Goal: Navigation & Orientation: Find specific page/section

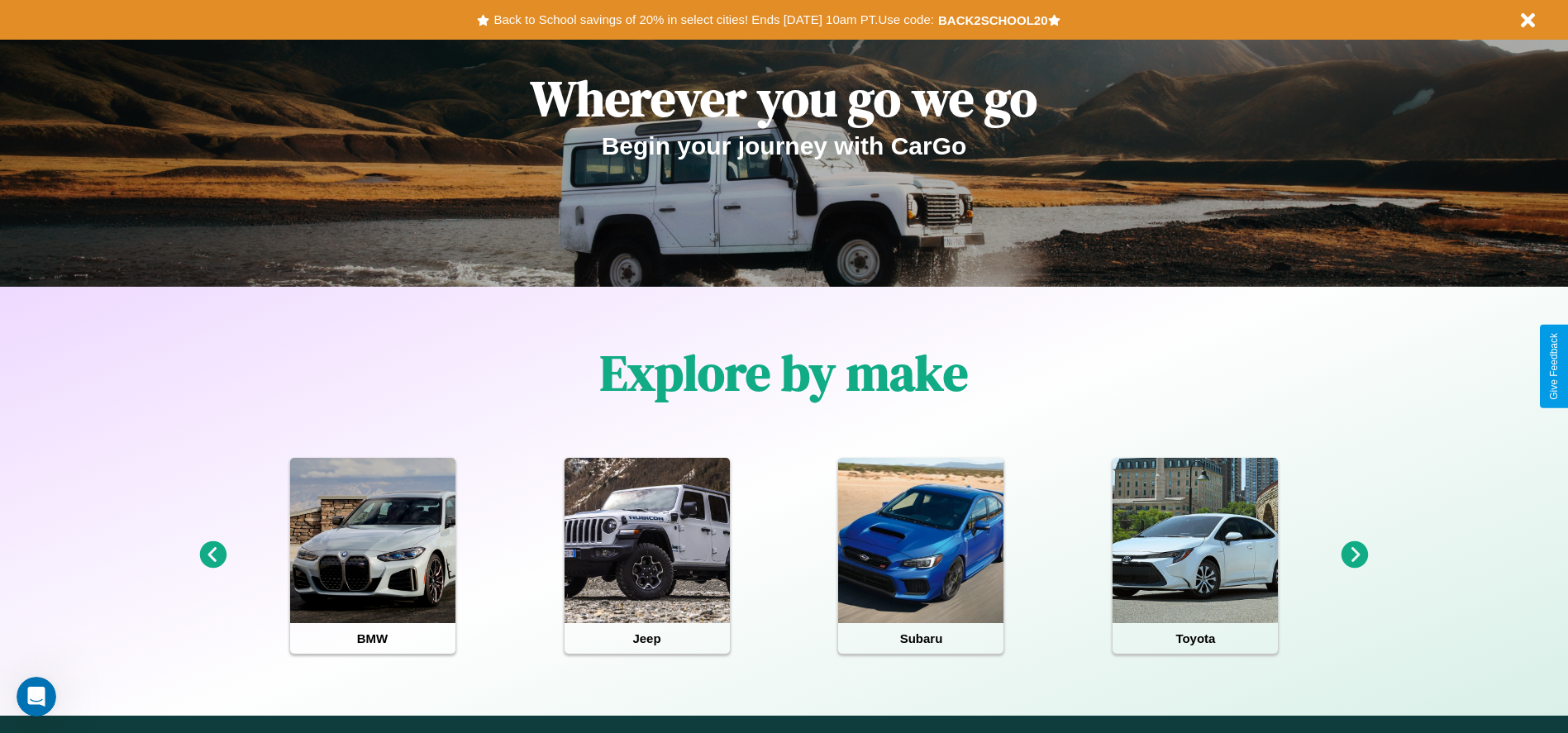
scroll to position [737, 0]
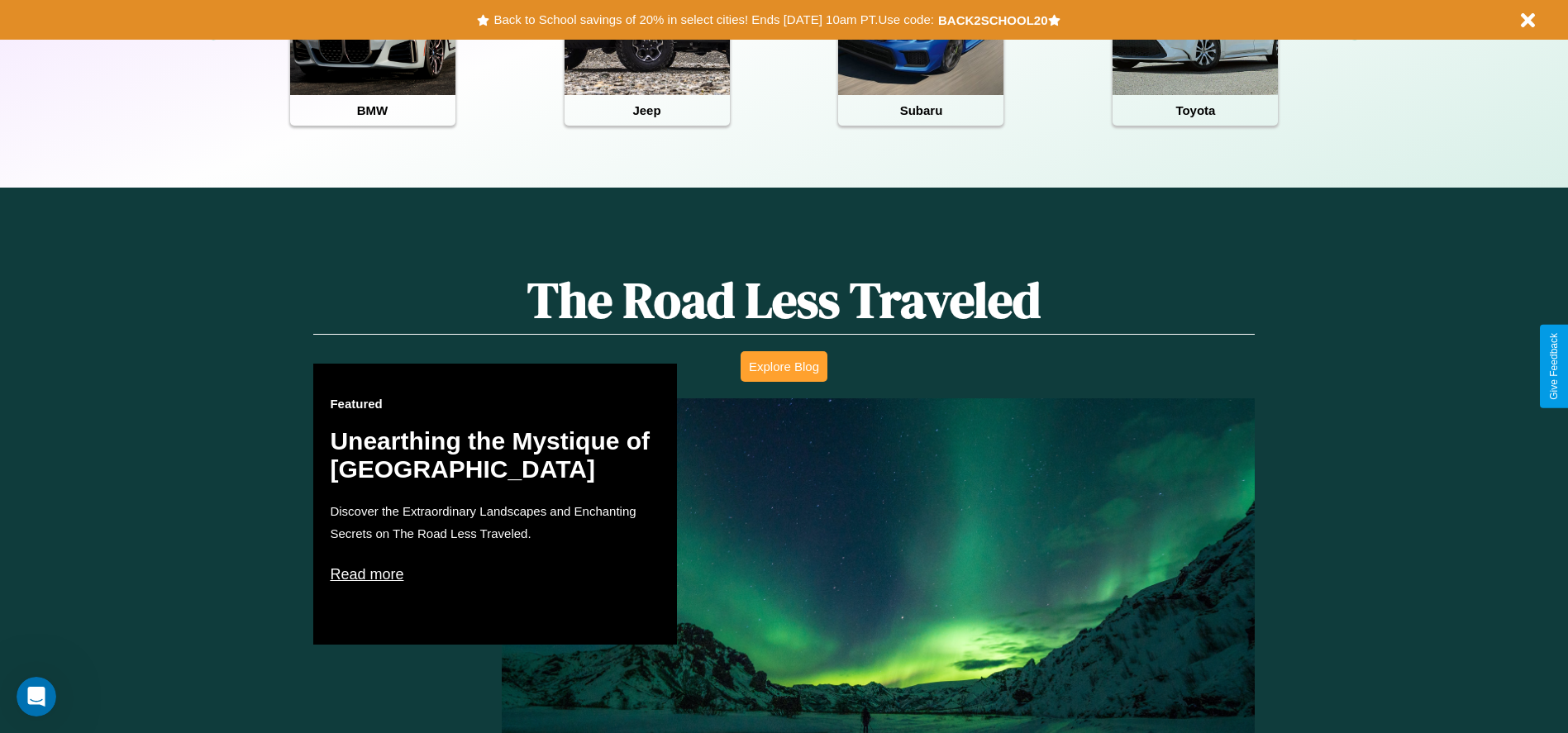
click at [784, 366] on button "Explore Blog" at bounding box center [784, 366] width 87 height 30
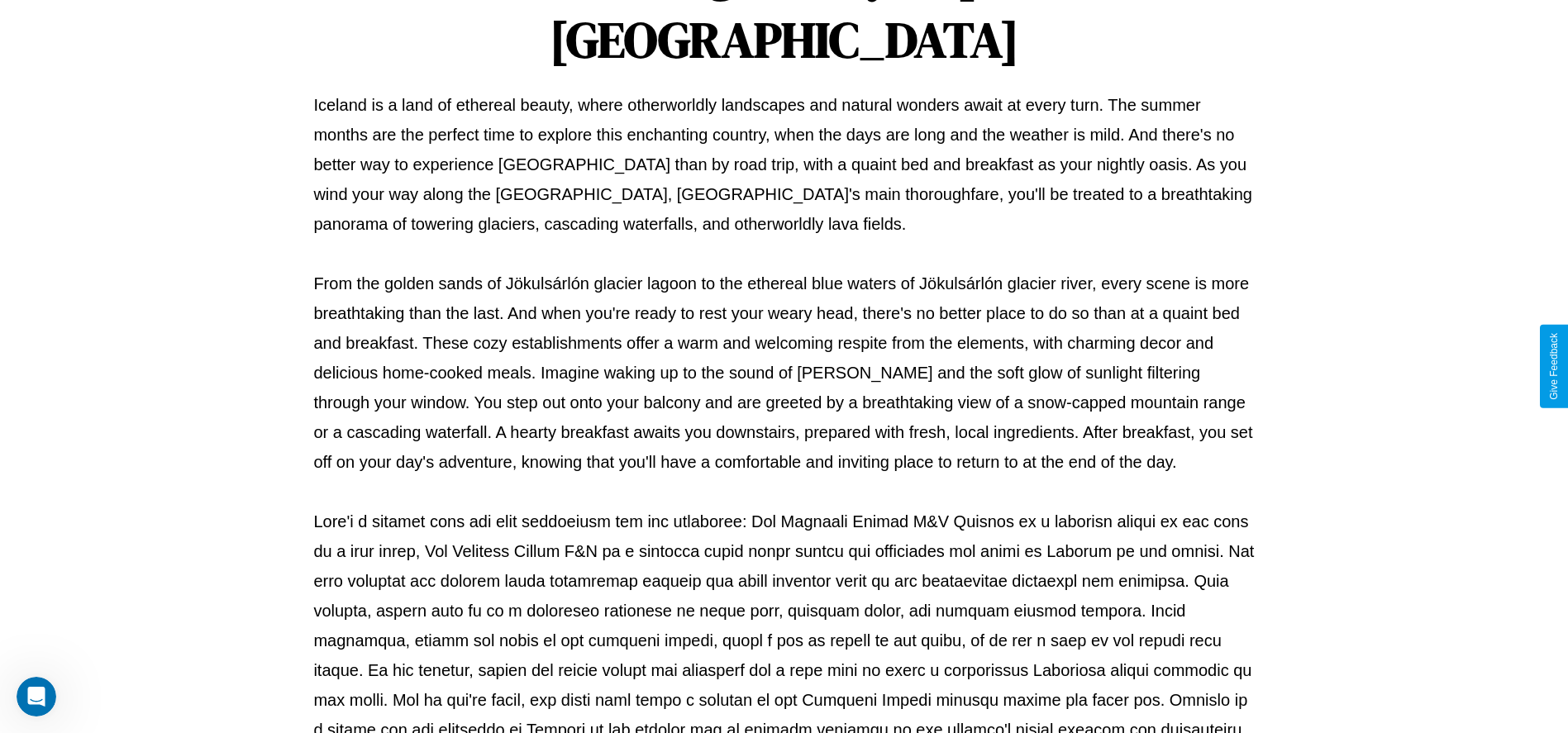
scroll to position [548, 0]
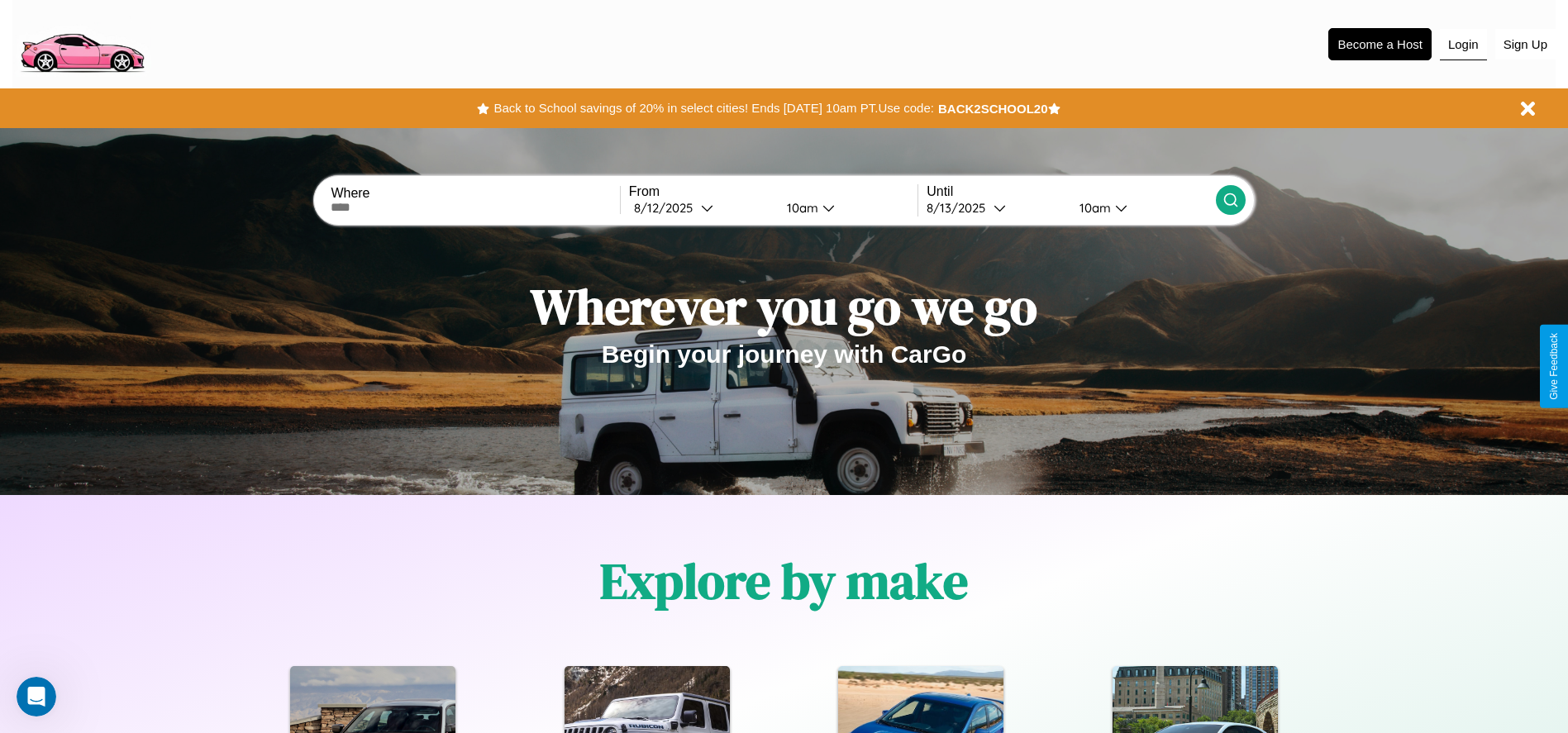
click at [1463, 43] on button "Login" at bounding box center [1463, 44] width 47 height 31
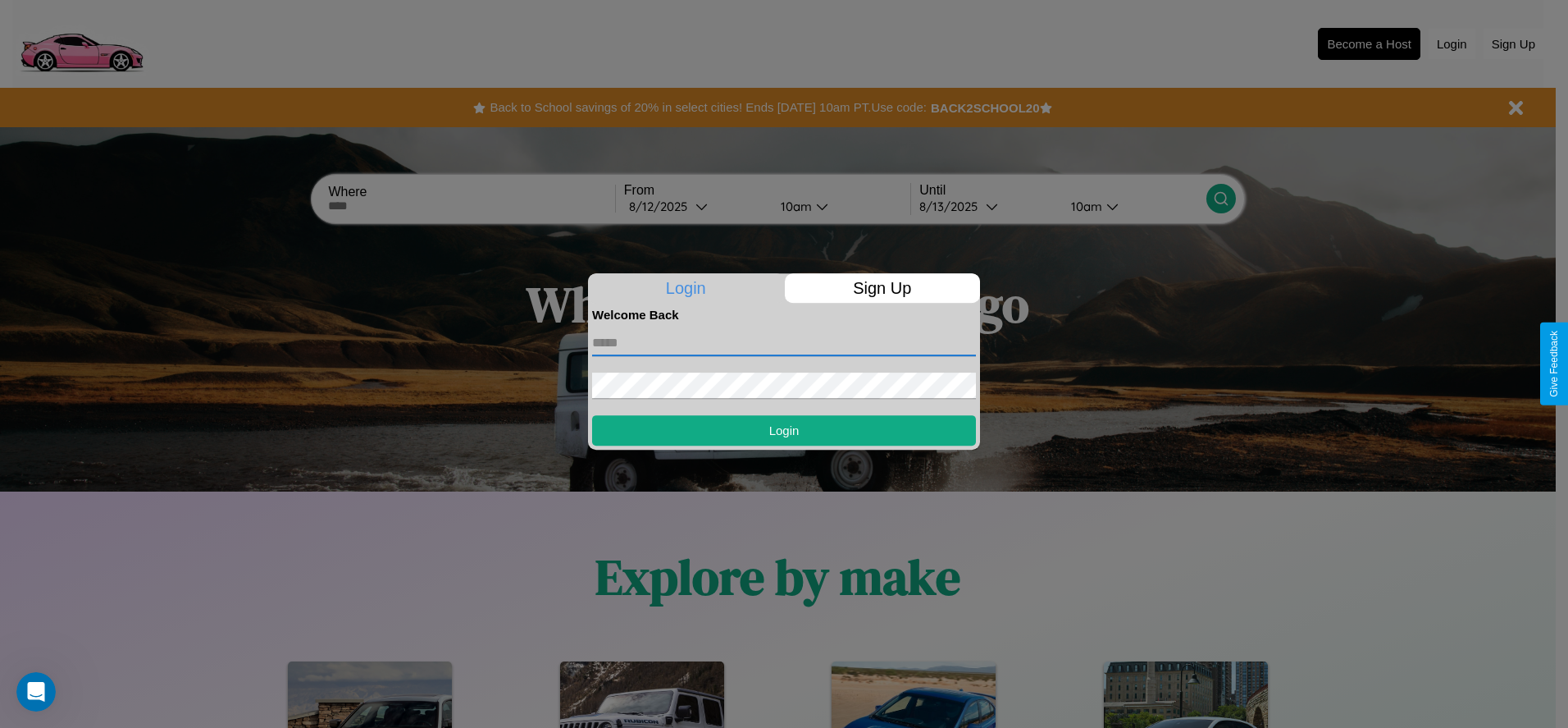
click at [784, 342] on input "text" at bounding box center [784, 343] width 384 height 26
type input "**********"
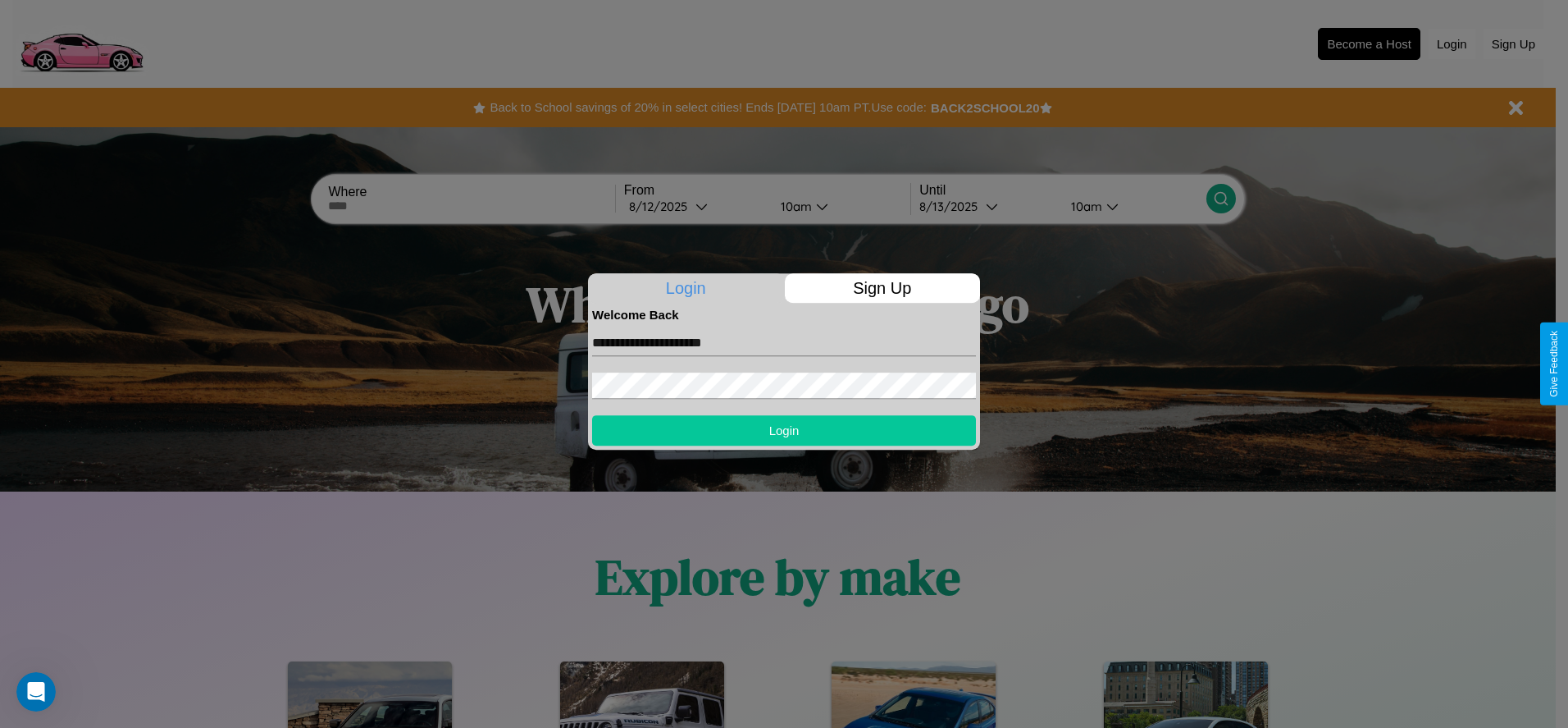
click at [784, 430] on button "Login" at bounding box center [784, 430] width 384 height 30
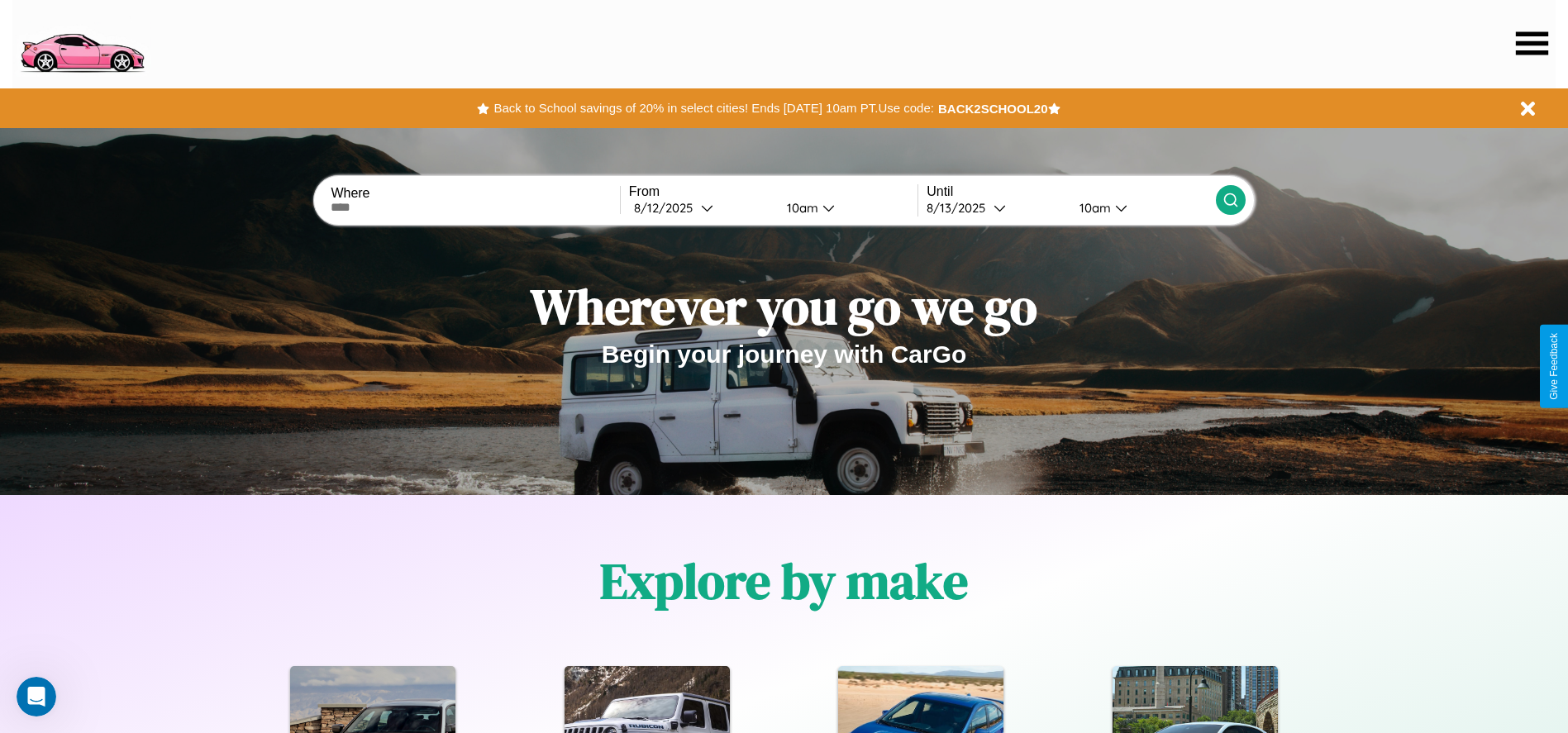
click at [1532, 43] on icon at bounding box center [1532, 43] width 32 height 23
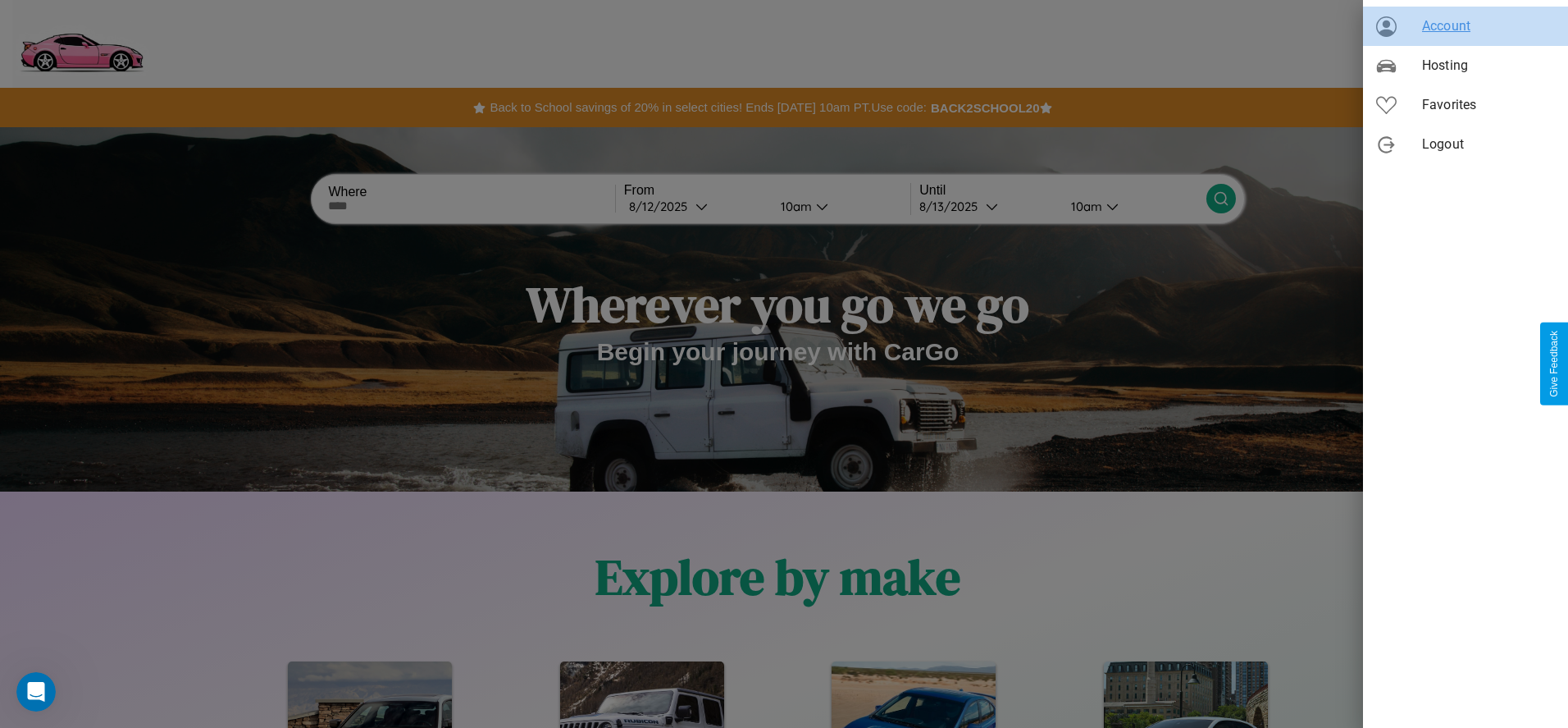
click at [1466, 26] on span "Account" at bounding box center [1488, 26] width 133 height 19
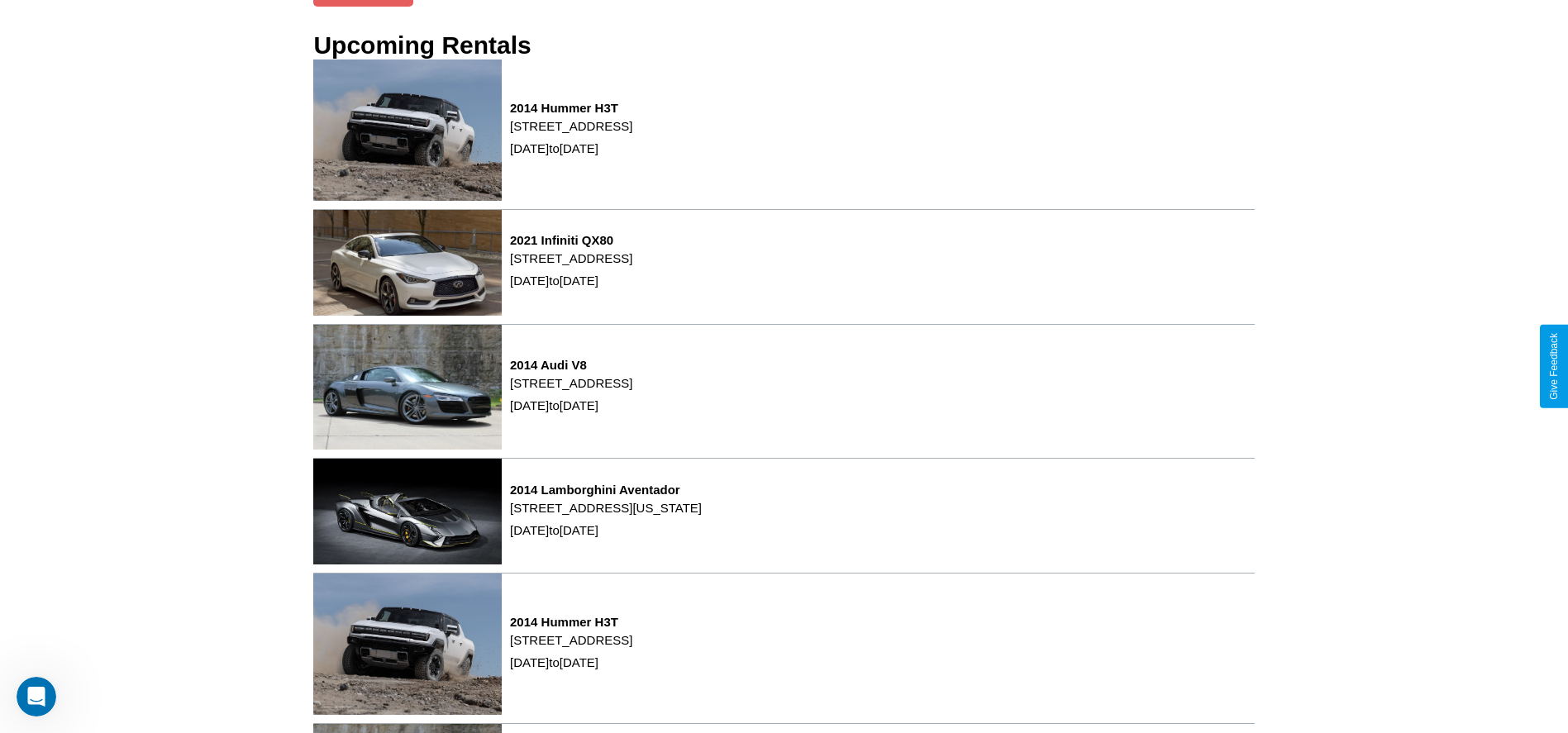
click at [1227, 104] on div "2014 Hummer H3T [STREET_ADDRESS] [DATE] to [DATE]" at bounding box center [783, 134] width 940 height 150
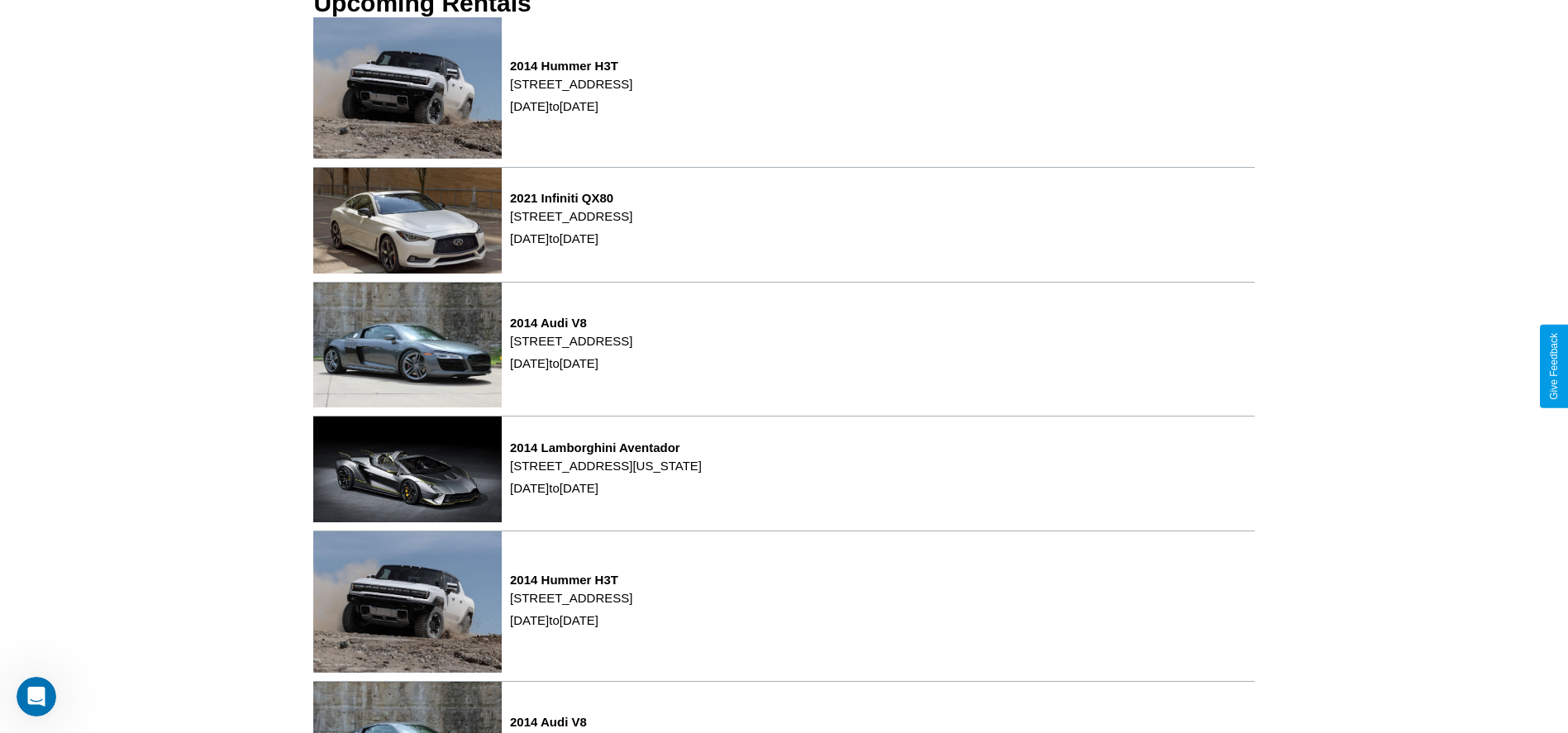
scroll to position [733, 0]
